Goal: Task Accomplishment & Management: Use online tool/utility

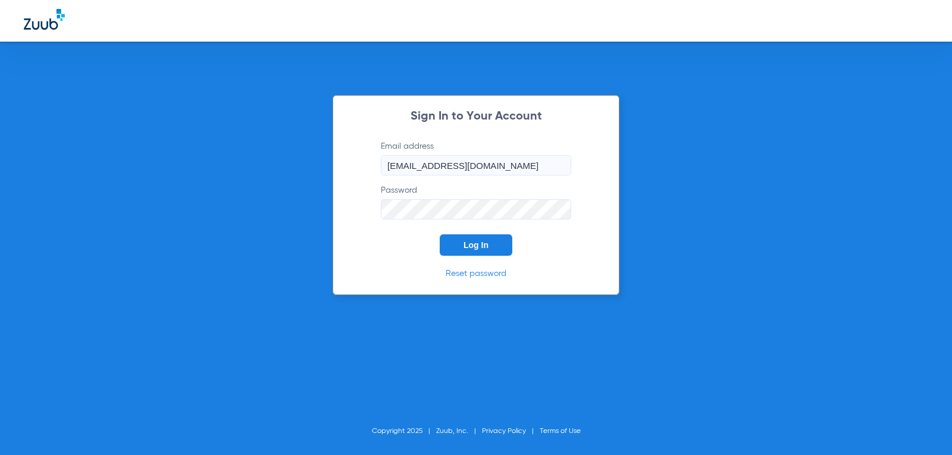
click at [487, 244] on span "Log In" at bounding box center [475, 245] width 25 height 10
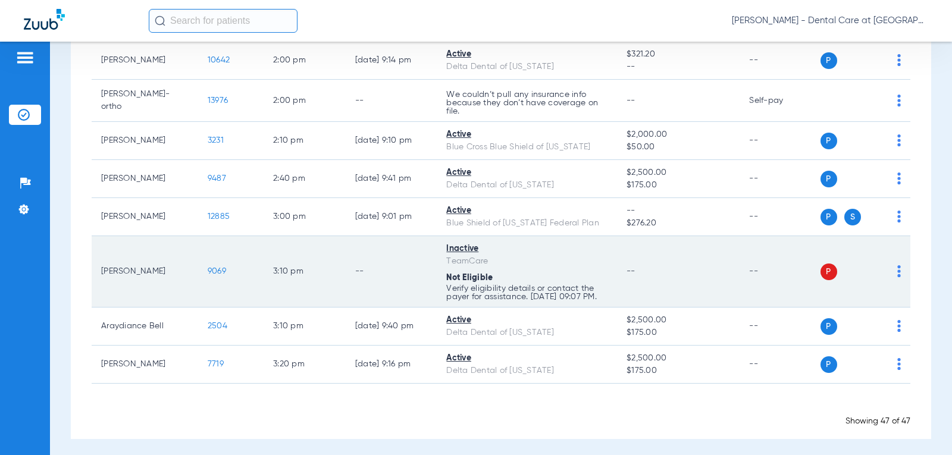
scroll to position [1704, 0]
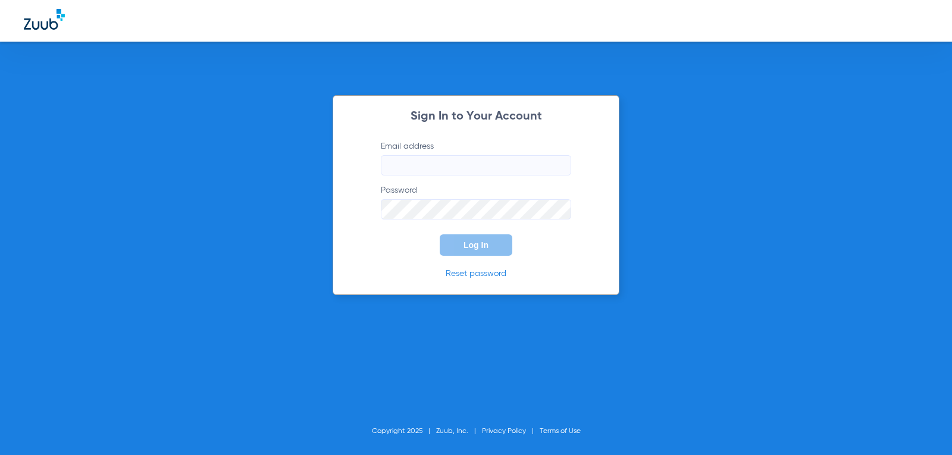
type input "[EMAIL_ADDRESS][DOMAIN_NAME]"
click at [459, 241] on button "Log In" at bounding box center [476, 244] width 73 height 21
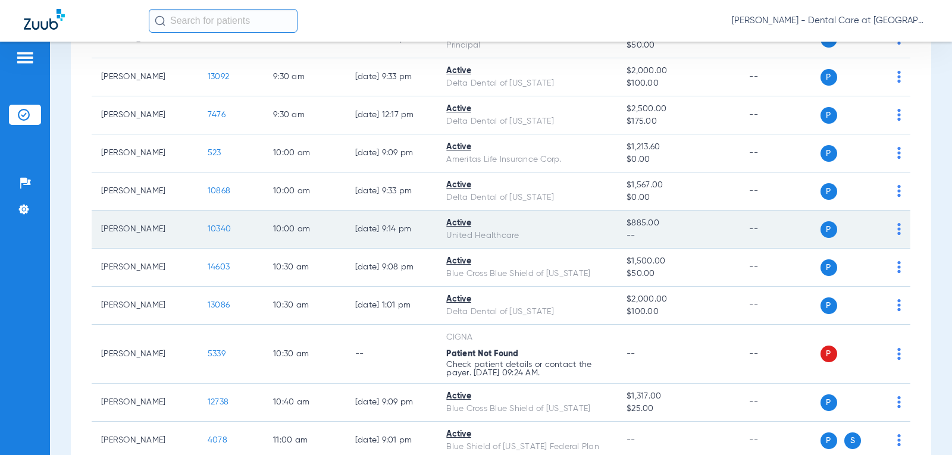
scroll to position [892, 0]
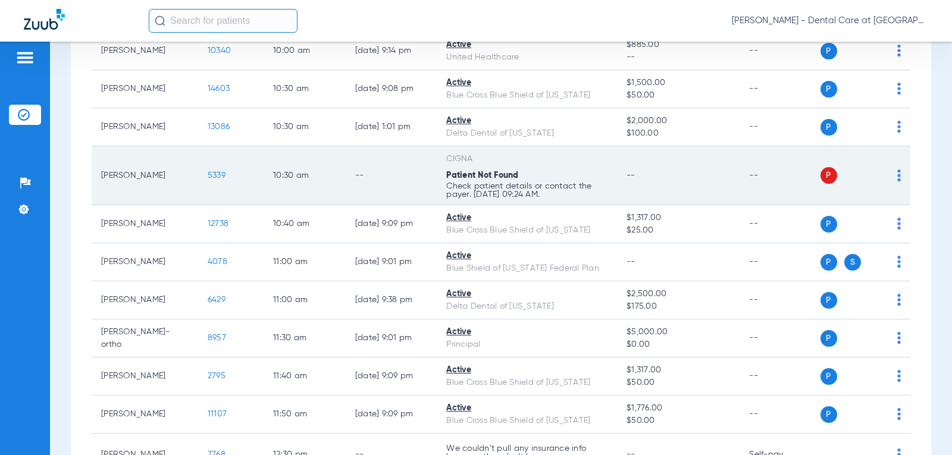
click at [346, 181] on td "--" at bounding box center [392, 175] width 92 height 59
